Goal: Book appointment/travel/reservation

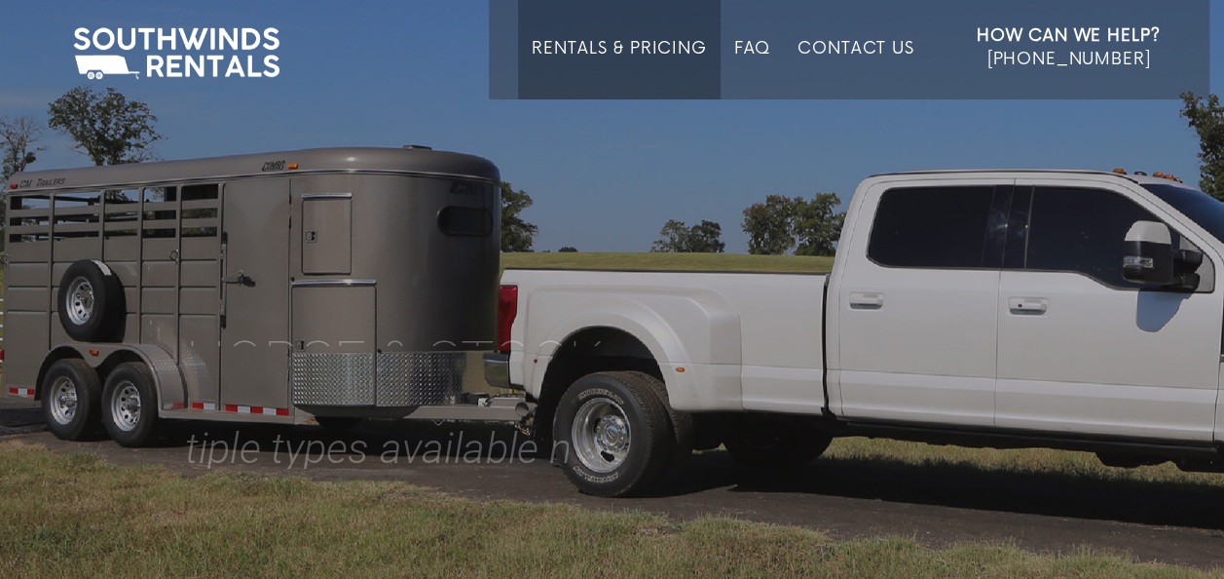
click at [604, 49] on link "Rentals & Pricing" at bounding box center [619, 69] width 174 height 60
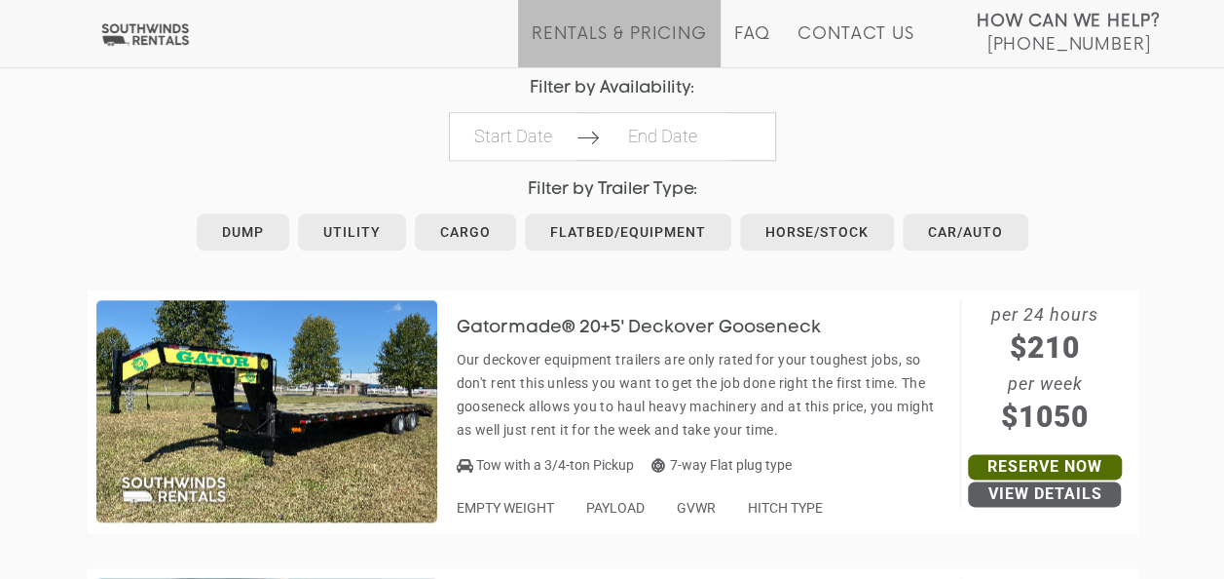
scroll to position [974, 0]
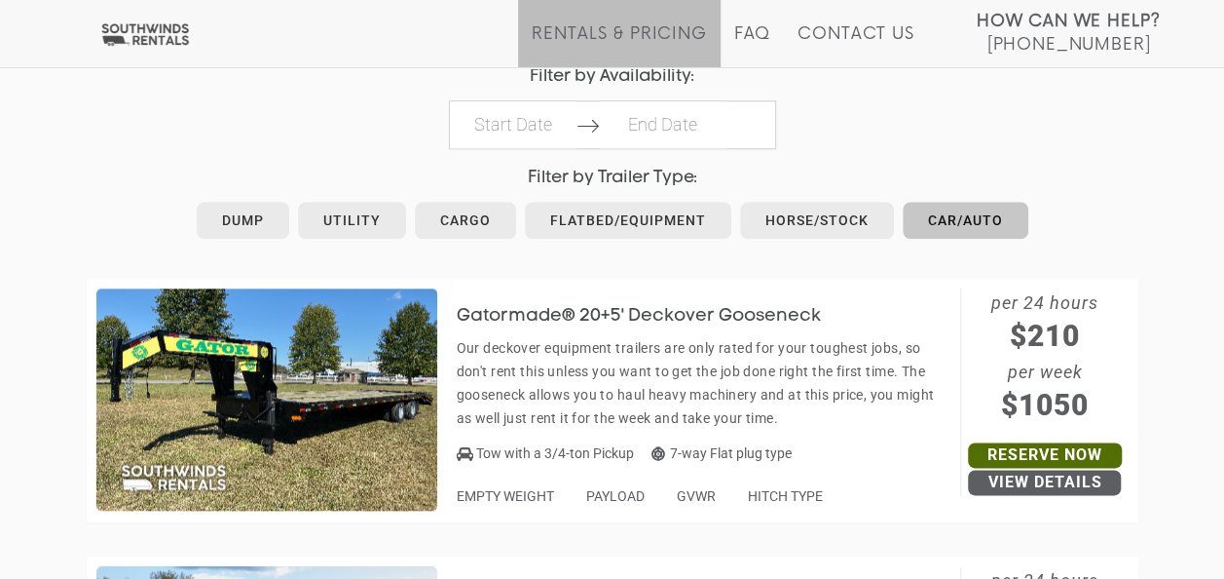
click at [952, 210] on link "Car/Auto" at bounding box center [966, 220] width 126 height 37
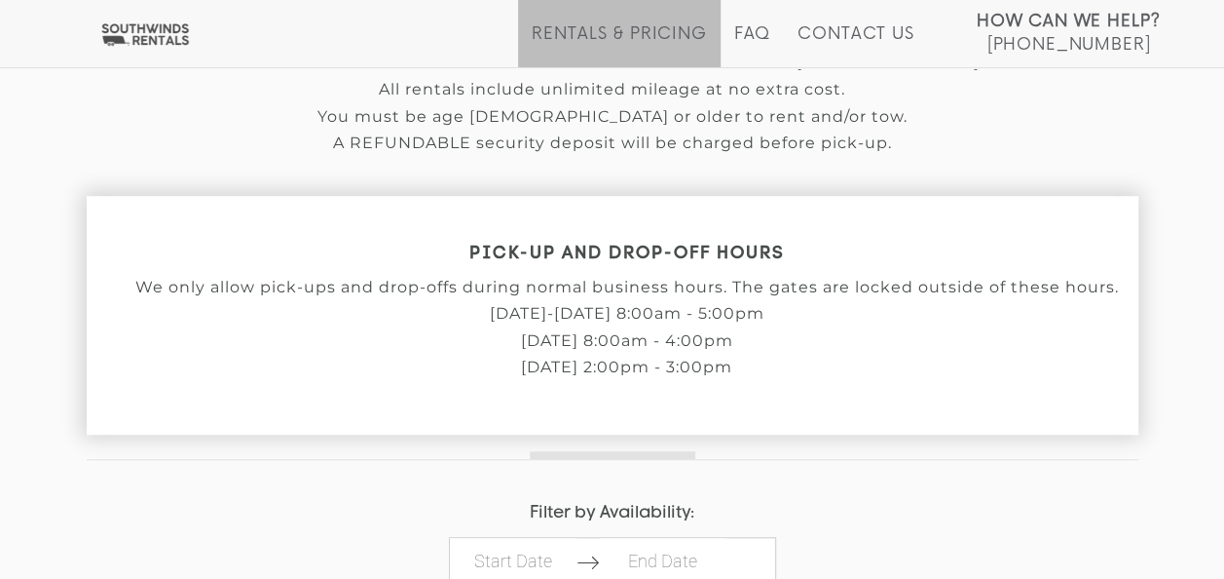
scroll to position [223, 0]
